Goal: Task Accomplishment & Management: Use online tool/utility

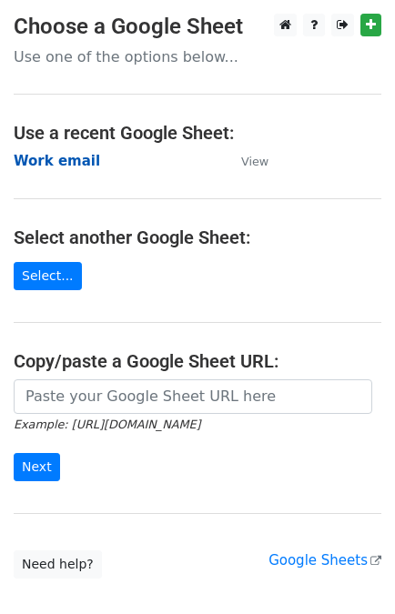
click at [46, 162] on strong "Work email" at bounding box center [57, 161] width 86 height 16
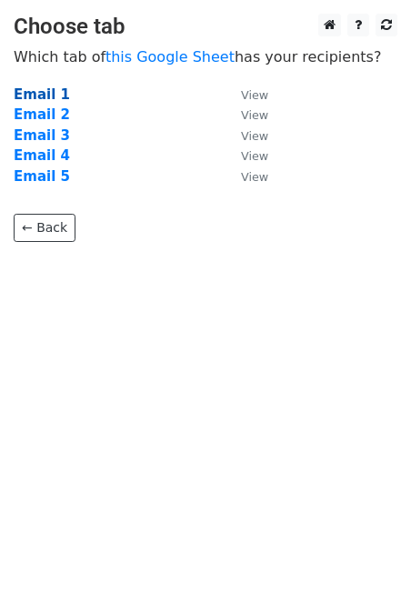
click at [51, 95] on strong "Email 1" at bounding box center [42, 94] width 56 height 16
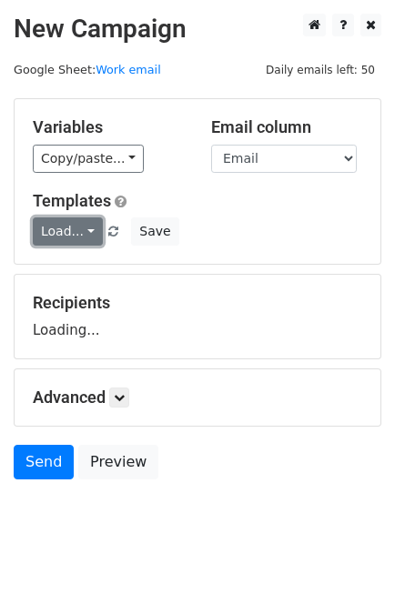
click at [60, 244] on link "Load..." at bounding box center [68, 231] width 70 height 28
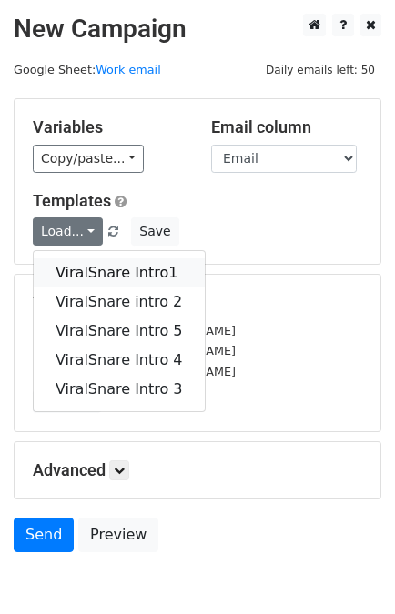
click at [77, 278] on link "ViralSnare Intro1" at bounding box center [119, 272] width 171 height 29
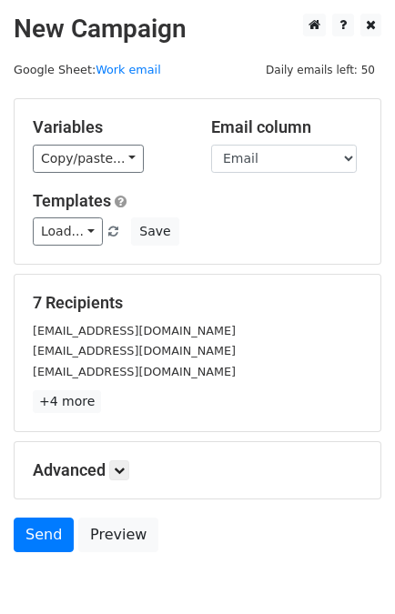
scroll to position [89, 0]
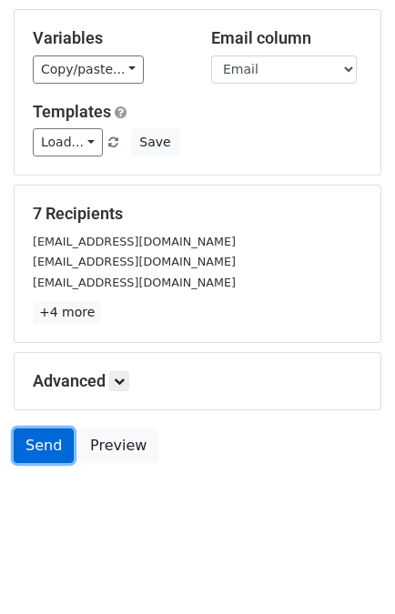
click at [21, 450] on link "Send" at bounding box center [44, 445] width 60 height 35
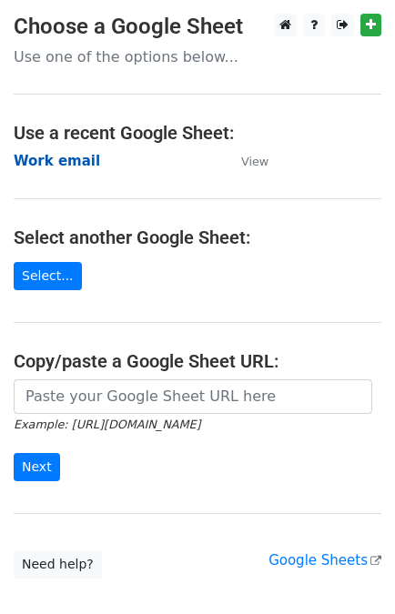
click at [55, 161] on strong "Work email" at bounding box center [57, 161] width 86 height 16
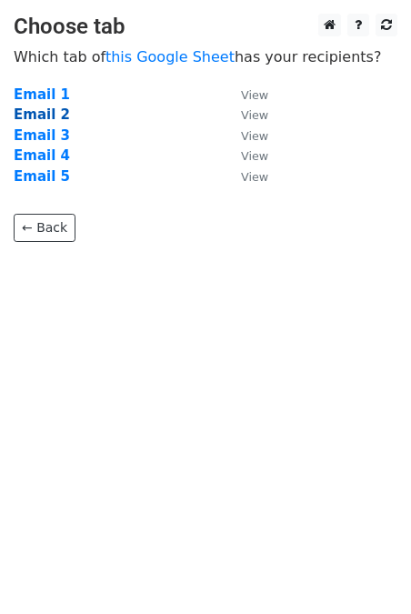
click at [53, 116] on strong "Email 2" at bounding box center [42, 114] width 56 height 16
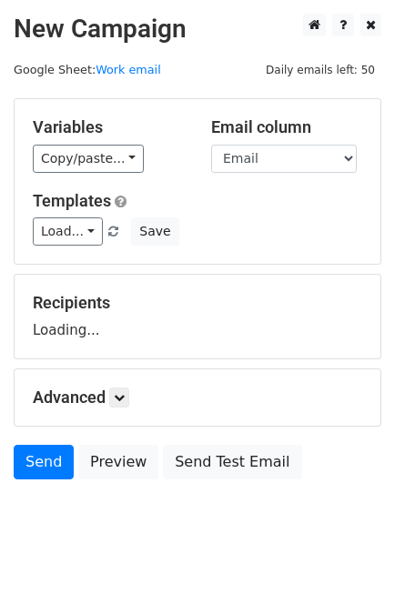
click at [42, 247] on div "Variables Copy/paste... {{Link}} {{Email}} {{Name}} {{Subject}} Email column Li…" at bounding box center [198, 181] width 366 height 165
click at [60, 239] on link "Load..." at bounding box center [68, 231] width 70 height 28
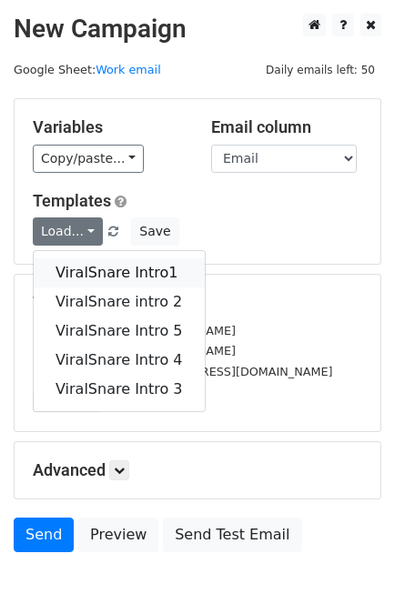
click at [78, 269] on link "ViralSnare Intro1" at bounding box center [119, 272] width 171 height 29
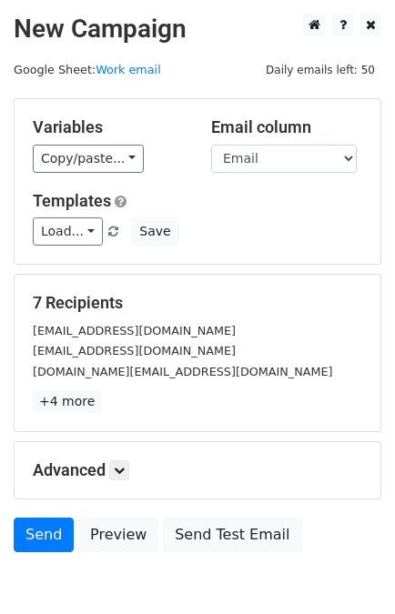
scroll to position [89, 0]
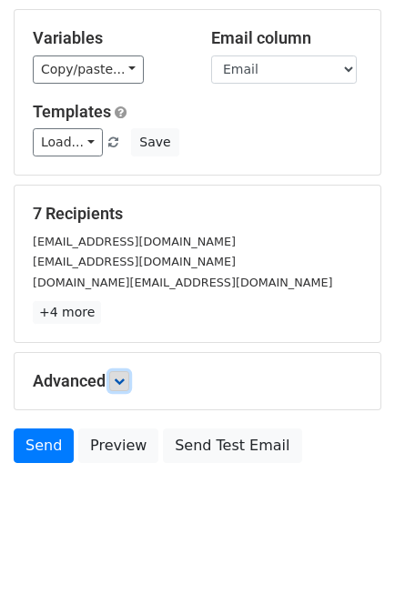
click at [125, 377] on icon at bounding box center [119, 381] width 11 height 11
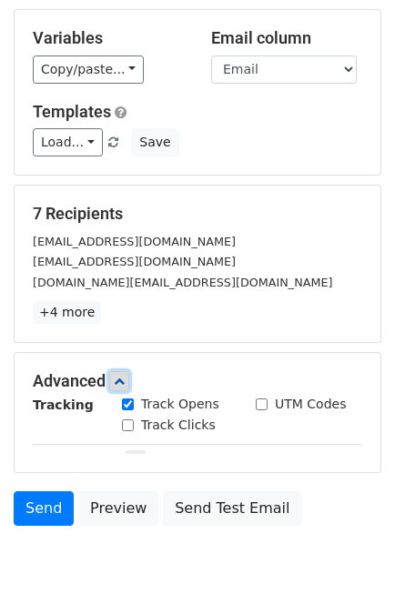
scroll to position [233, 0]
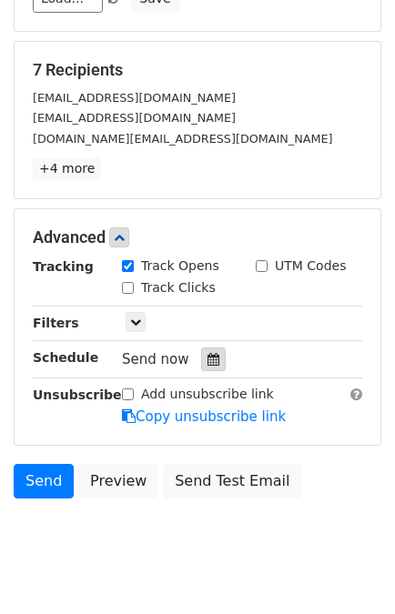
click at [207, 358] on icon at bounding box center [213, 359] width 12 height 13
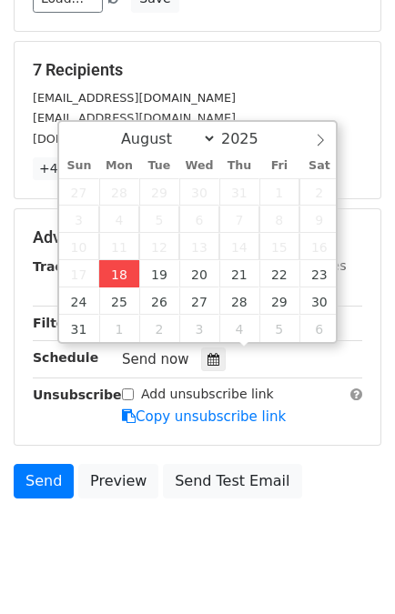
type input "[DATE] 14:31"
type input "02"
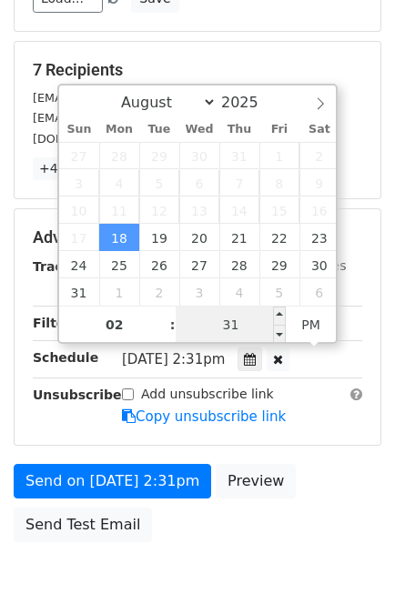
click at [216, 333] on input "31" at bounding box center [231, 325] width 111 height 36
type input "40"
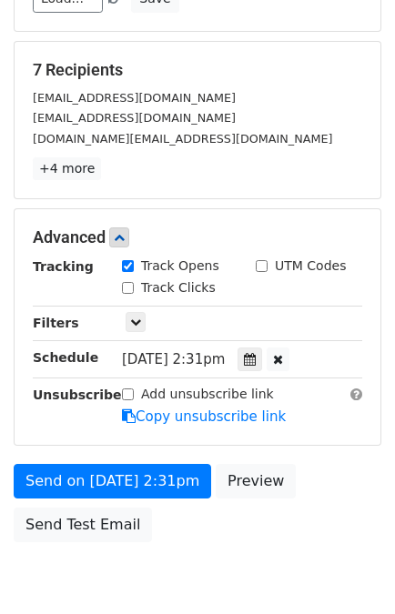
type input "2025-08-18 14:40"
click at [347, 464] on div "Send on Aug 18 at 2:31pm Preview Send Test Email" at bounding box center [197, 507] width 395 height 87
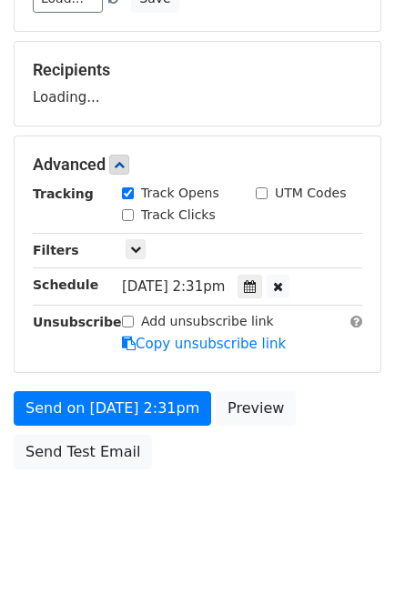
scroll to position [237, 0]
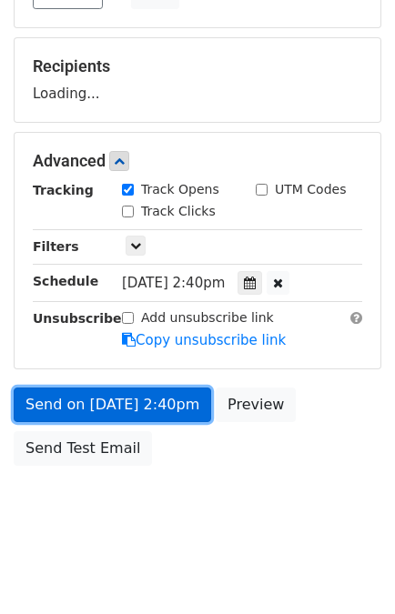
click at [121, 394] on link "Send on Aug 18 at 2:40pm" at bounding box center [112, 404] width 197 height 35
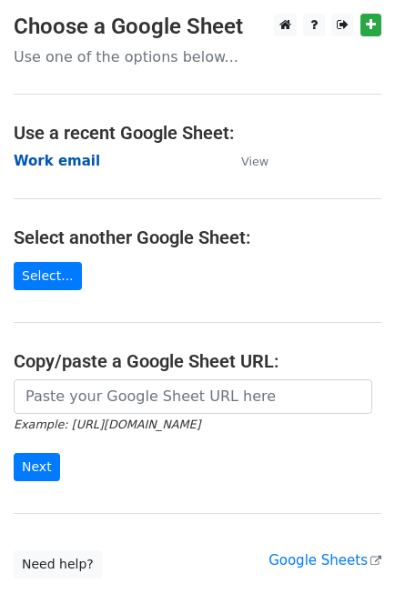
click at [52, 153] on strong "Work email" at bounding box center [57, 161] width 86 height 16
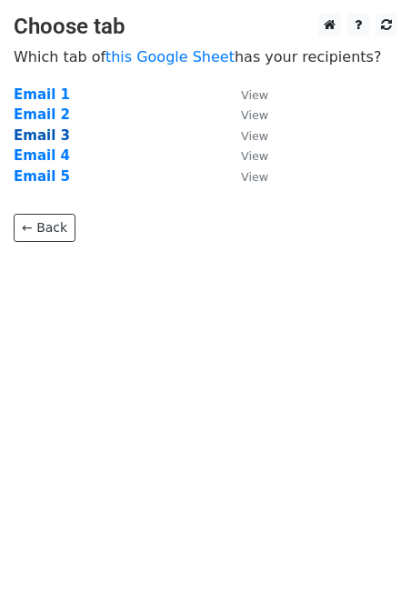
click at [24, 137] on strong "Email 3" at bounding box center [42, 135] width 56 height 16
click at [42, 131] on strong "Email 3" at bounding box center [42, 135] width 56 height 16
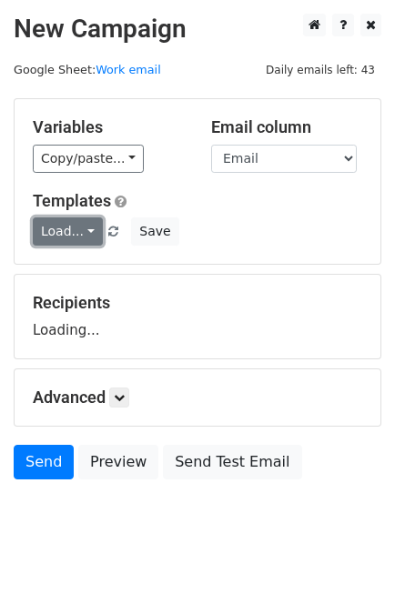
click at [59, 226] on link "Load..." at bounding box center [68, 231] width 70 height 28
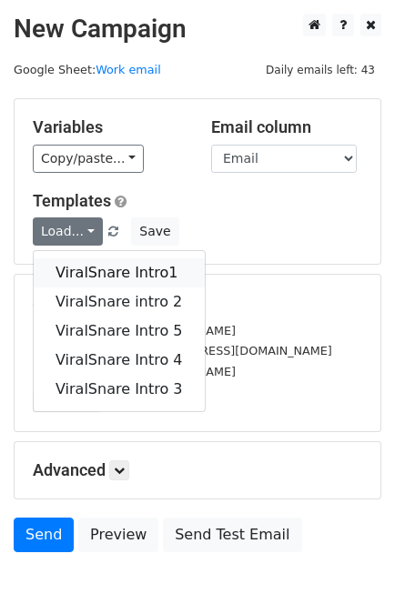
click at [107, 277] on link "ViralSnare Intro1" at bounding box center [119, 272] width 171 height 29
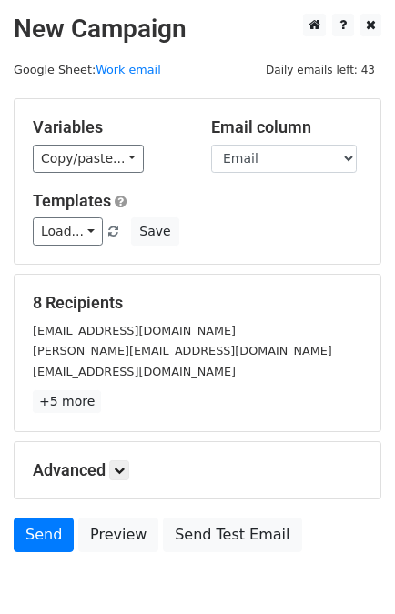
scroll to position [89, 0]
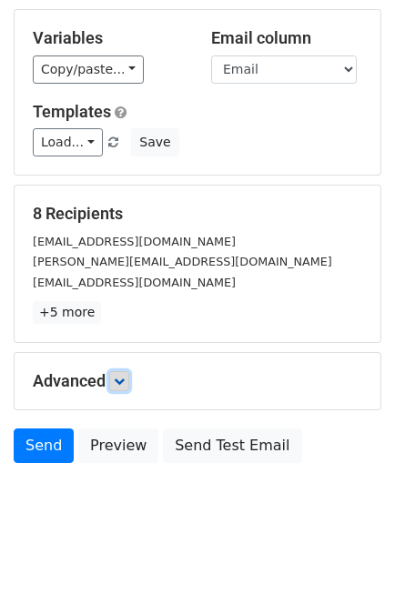
click at [120, 376] on icon at bounding box center [119, 381] width 11 height 11
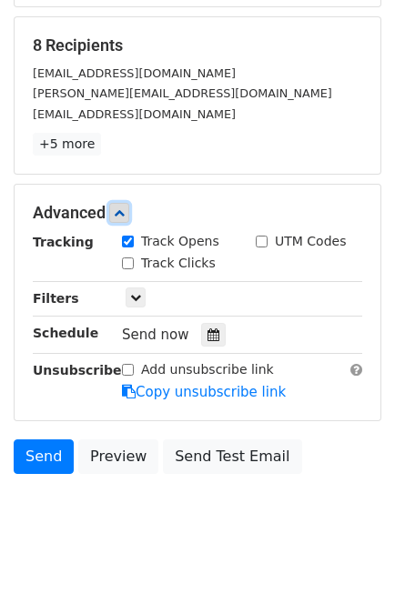
scroll to position [260, 0]
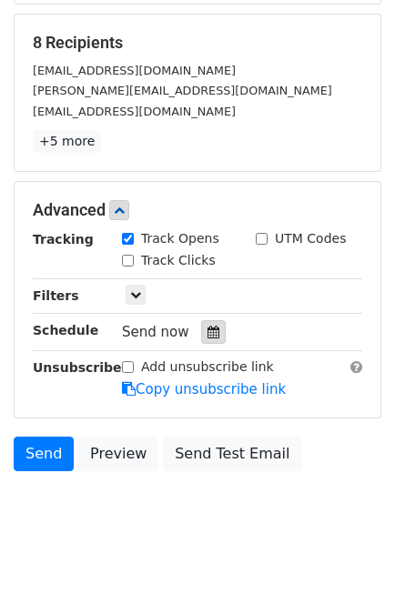
click at [201, 332] on div at bounding box center [213, 332] width 25 height 24
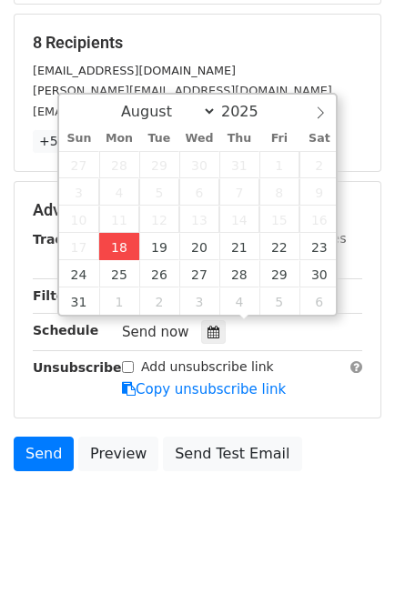
type input "[DATE] 14:31"
type input "02"
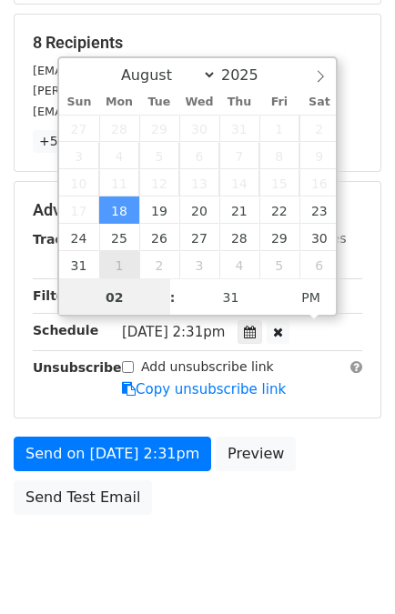
scroll to position [237, 0]
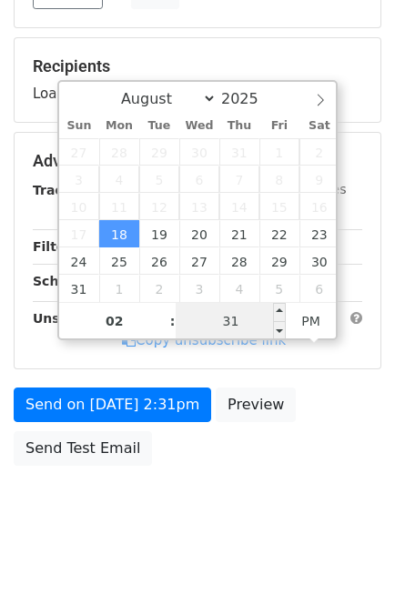
click at [229, 317] on input "31" at bounding box center [231, 321] width 111 height 36
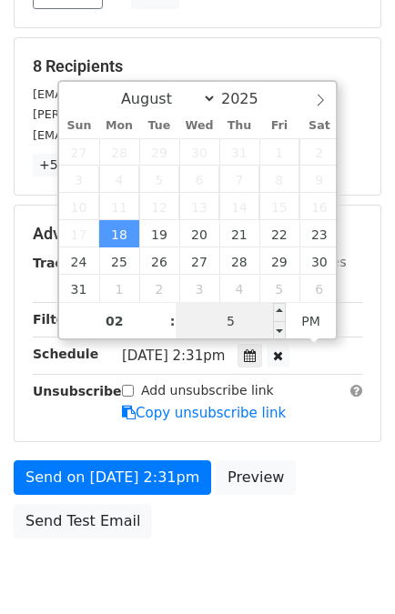
type input "50"
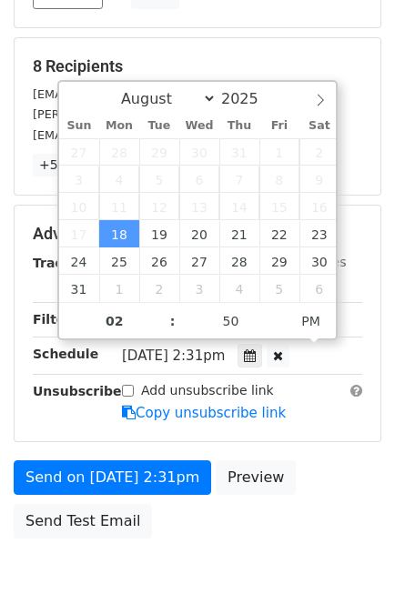
type input "[DATE] 14:50"
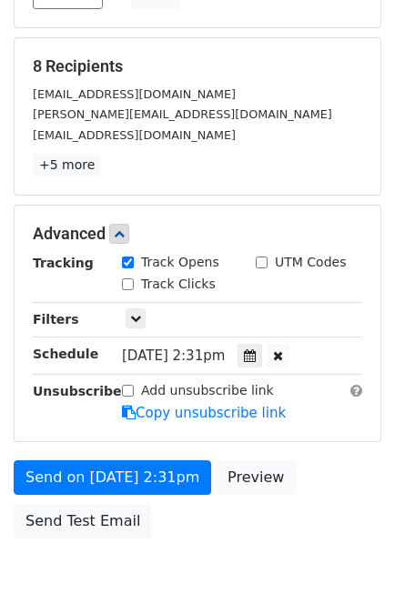
click at [300, 454] on form "Variables Copy/paste... {{Link}} {{Email}} {{Name}} {{Subject}} Email column Li…" at bounding box center [197, 205] width 367 height 686
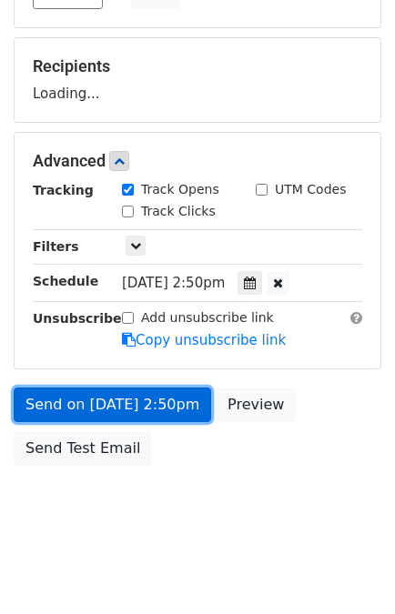
click at [138, 387] on link "Send on [DATE] 2:50pm" at bounding box center [112, 404] width 197 height 35
